Goal: Find specific page/section: Find specific page/section

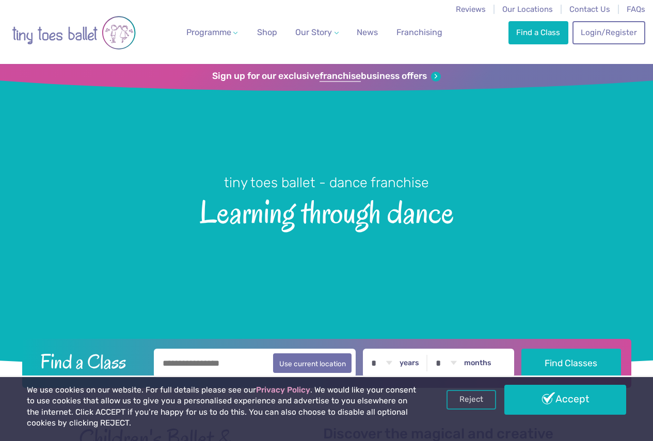
click at [600, 10] on span "Contact Us" at bounding box center [589, 9] width 41 height 9
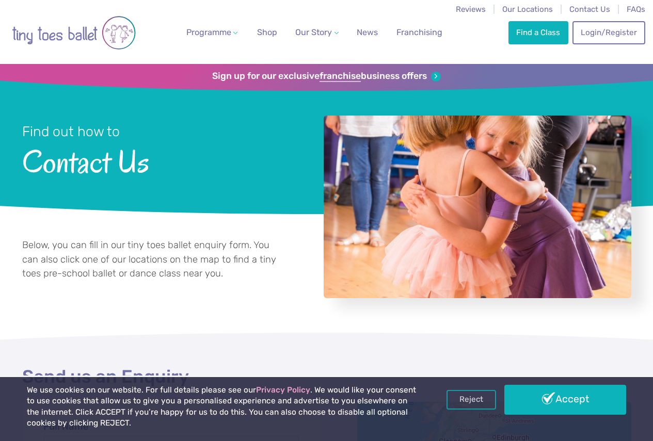
click at [576, 394] on link "Accept" at bounding box center [565, 400] width 122 height 30
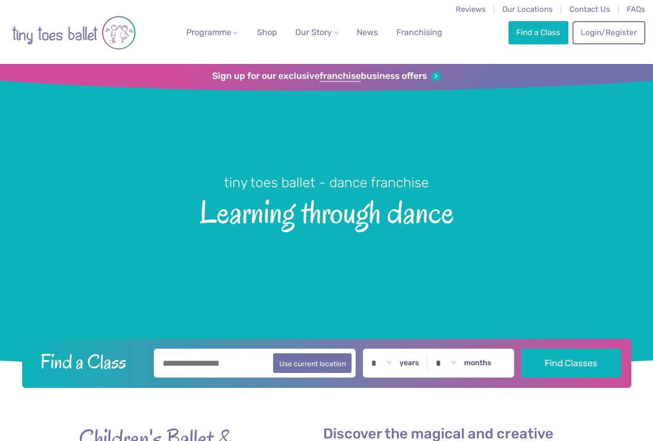
click at [535, 9] on span "Our Locations" at bounding box center [527, 9] width 51 height 9
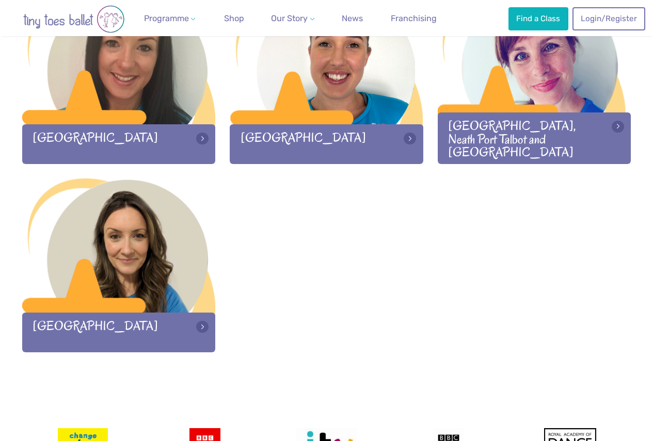
scroll to position [1790, 0]
